Goal: Information Seeking & Learning: Learn about a topic

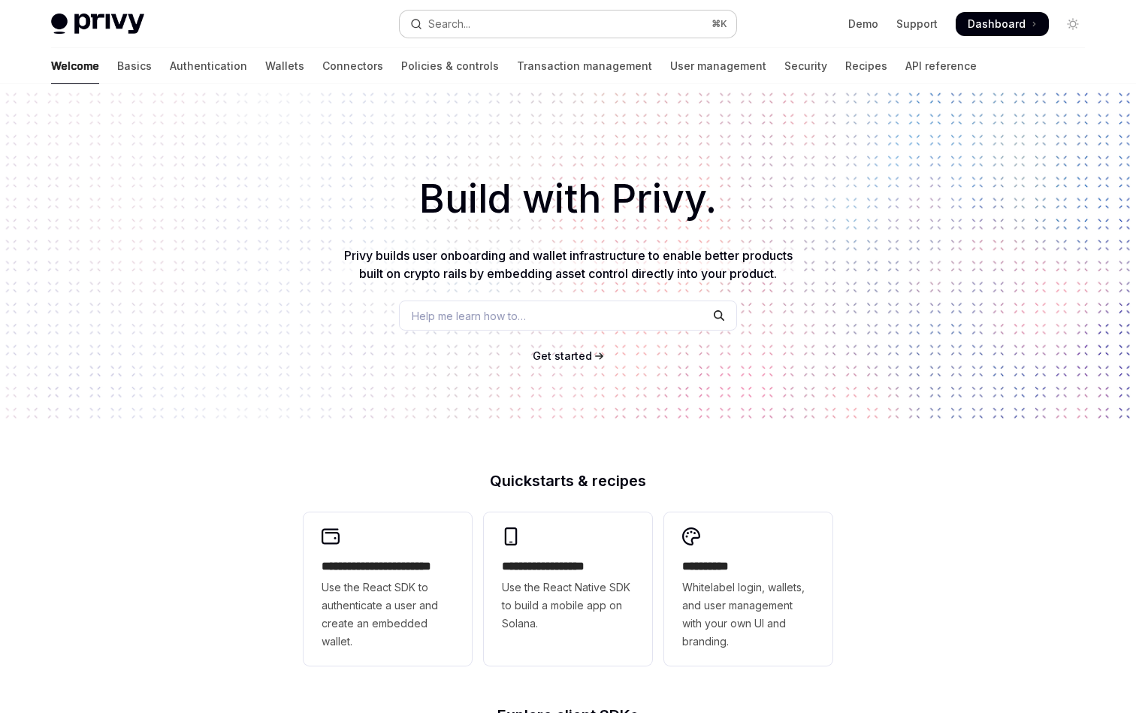
click at [497, 29] on button "Search... ⌘ K" at bounding box center [568, 24] width 337 height 27
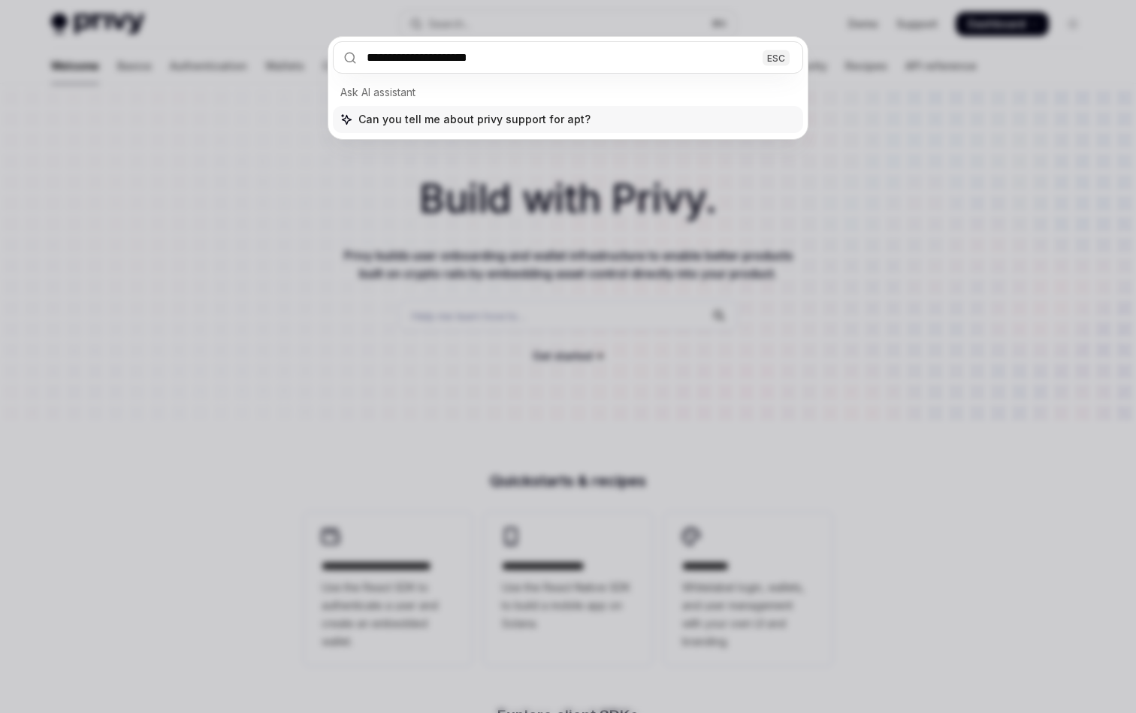
type input "**********"
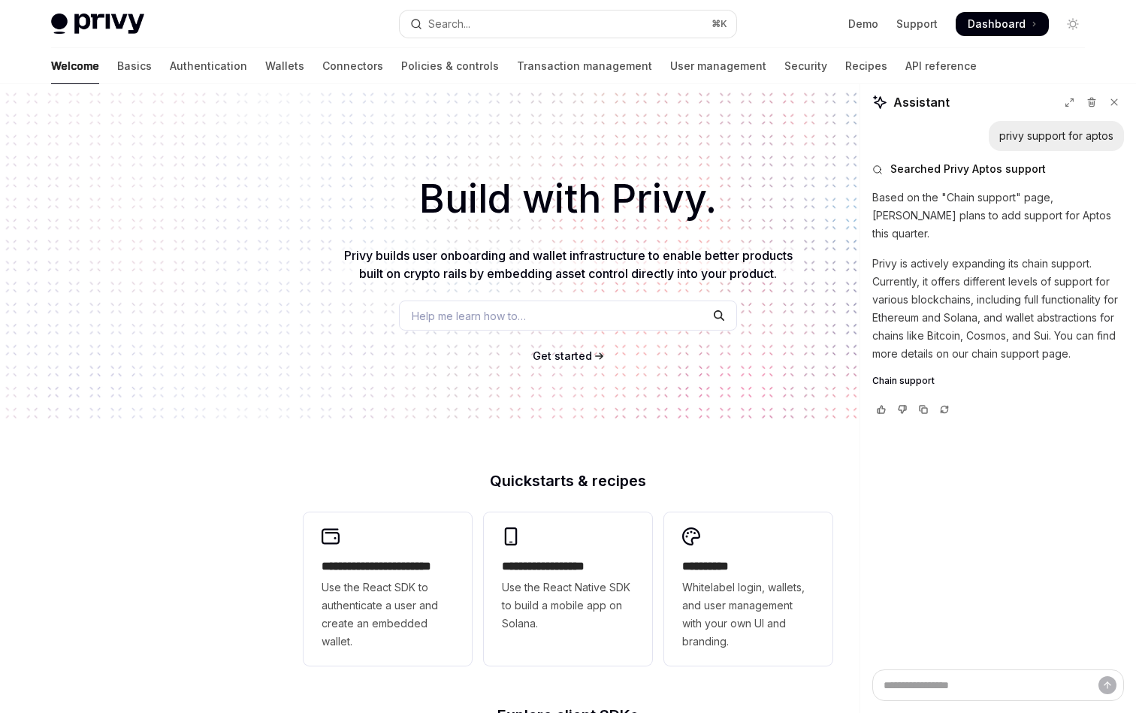
click at [900, 375] on span "Chain support" at bounding box center [903, 381] width 62 height 12
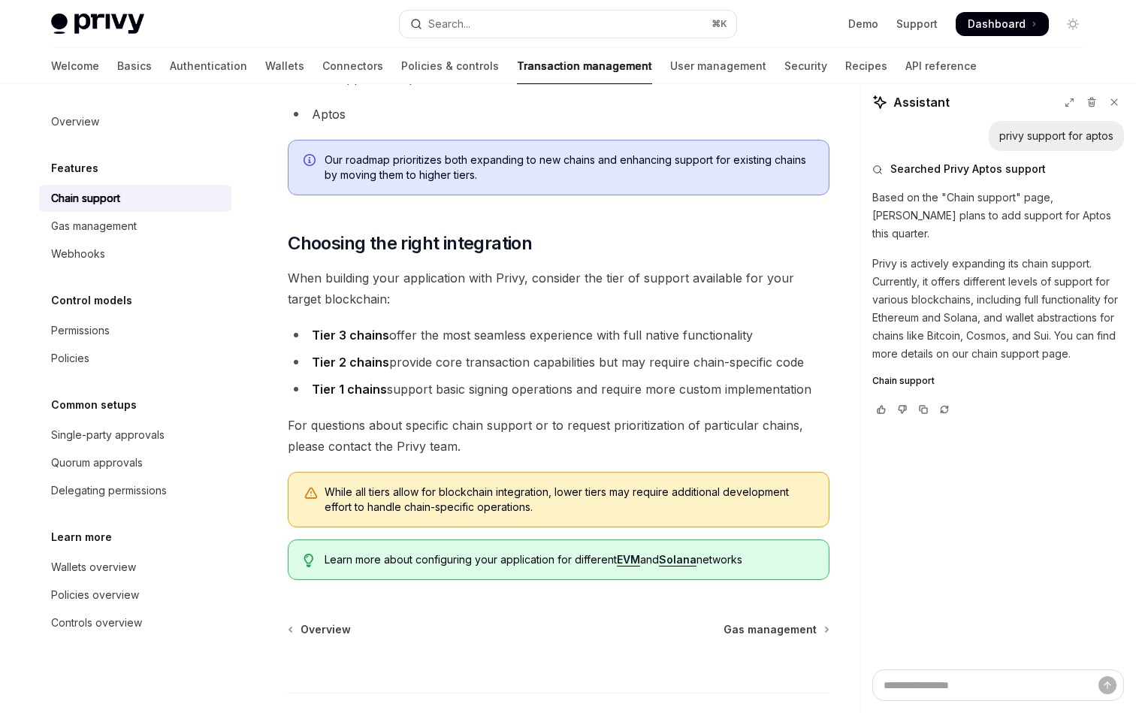
scroll to position [1481, 0]
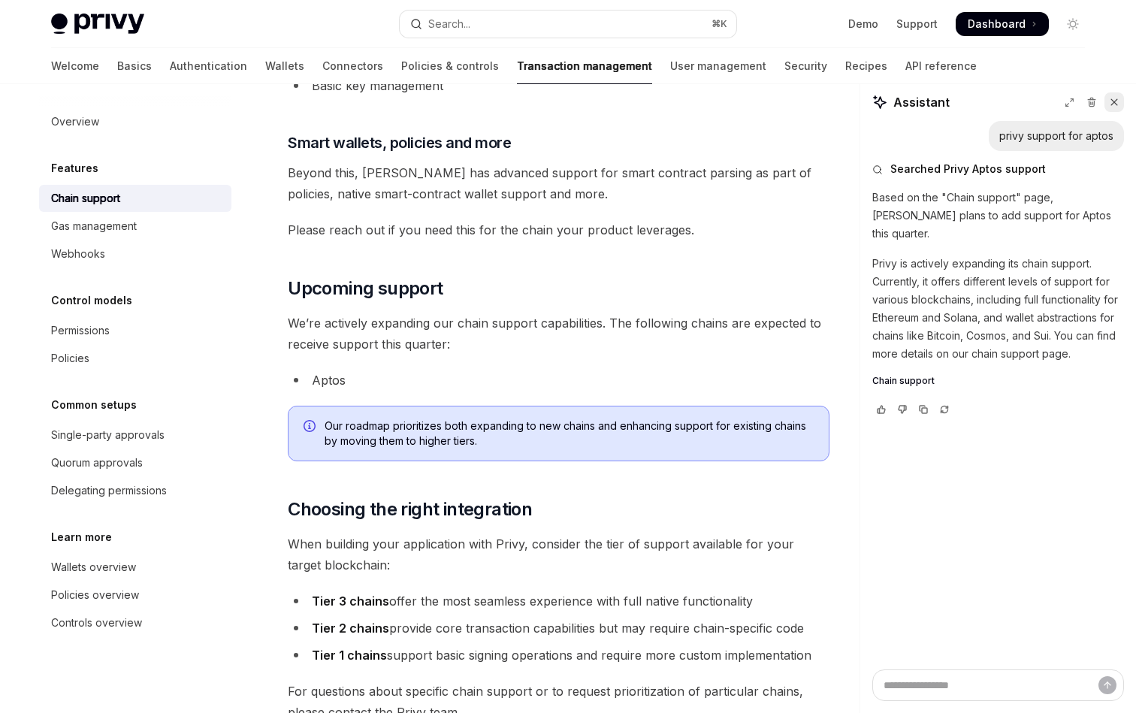
click at [1119, 107] on button at bounding box center [1114, 102] width 20 height 20
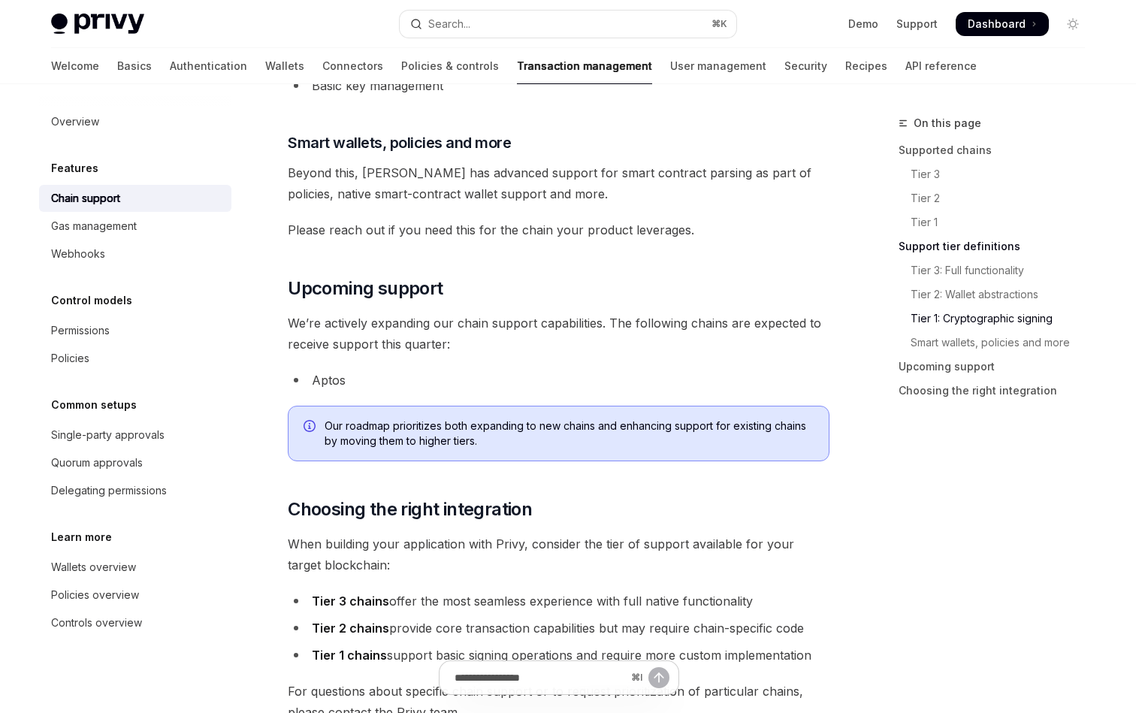
type textarea "*"
